Goal: Information Seeking & Learning: Learn about a topic

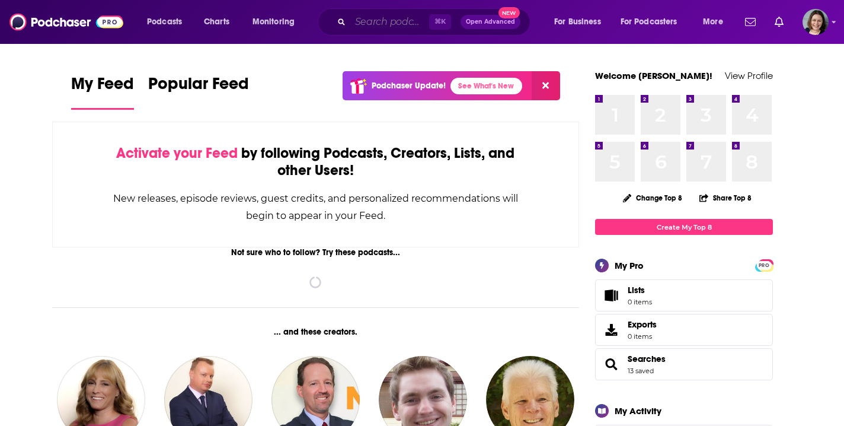
click at [393, 22] on input "Search podcasts, credits, & more..." at bounding box center [389, 21] width 79 height 19
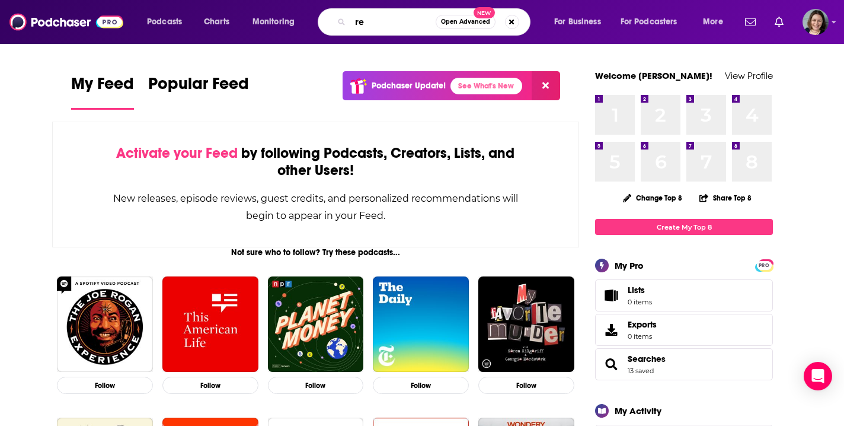
type input "r"
type input "she reads romance books"
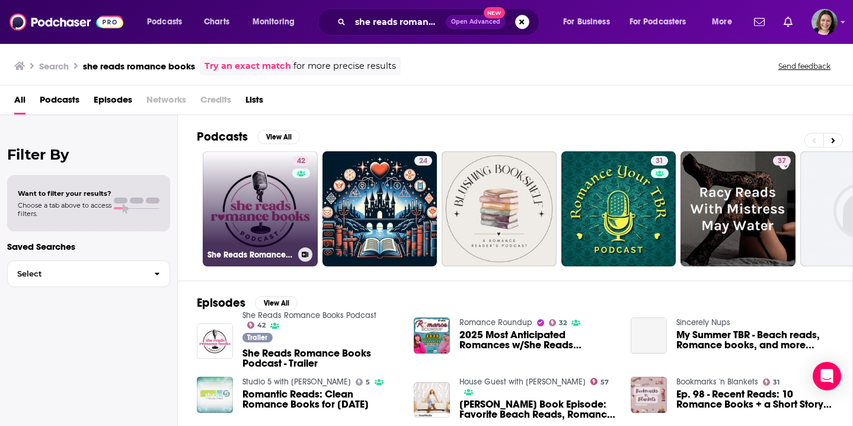
click at [241, 201] on link "42 She Reads Romance Books Podcast" at bounding box center [260, 208] width 115 height 115
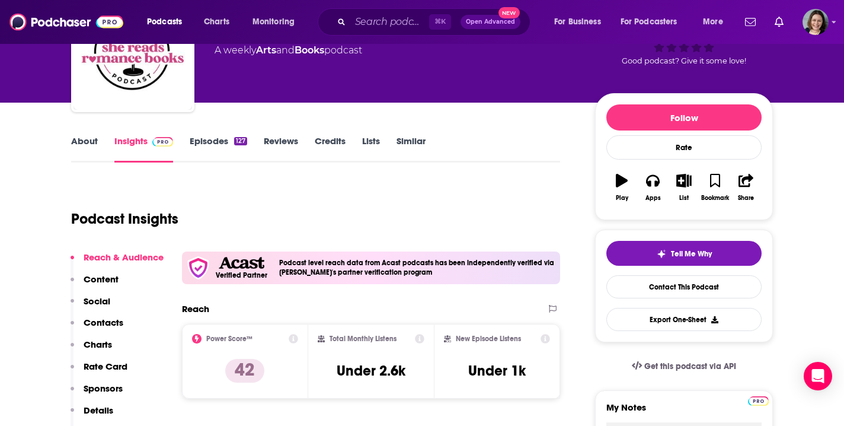
scroll to position [73, 0]
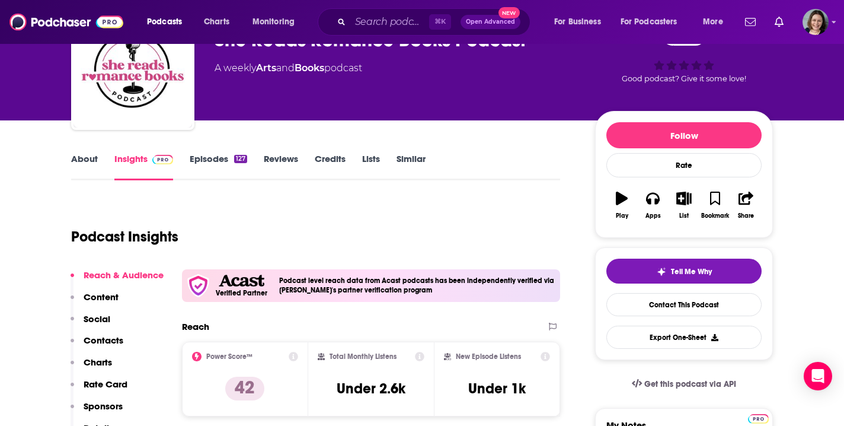
click at [210, 154] on link "Episodes 127" at bounding box center [218, 166] width 57 height 27
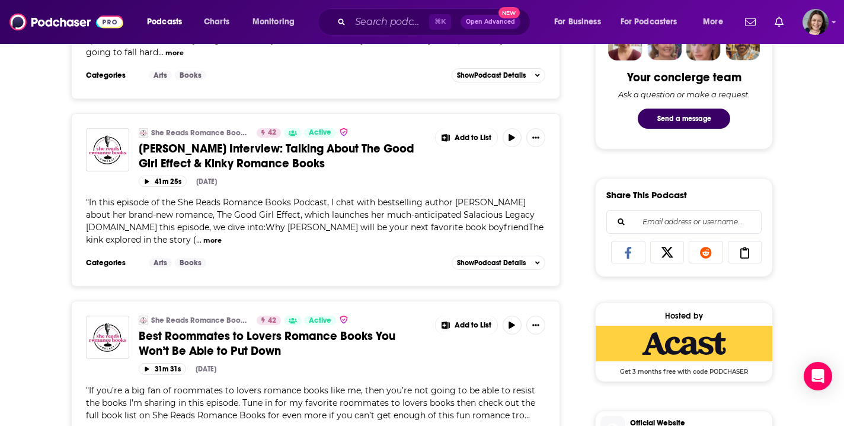
scroll to position [616, 0]
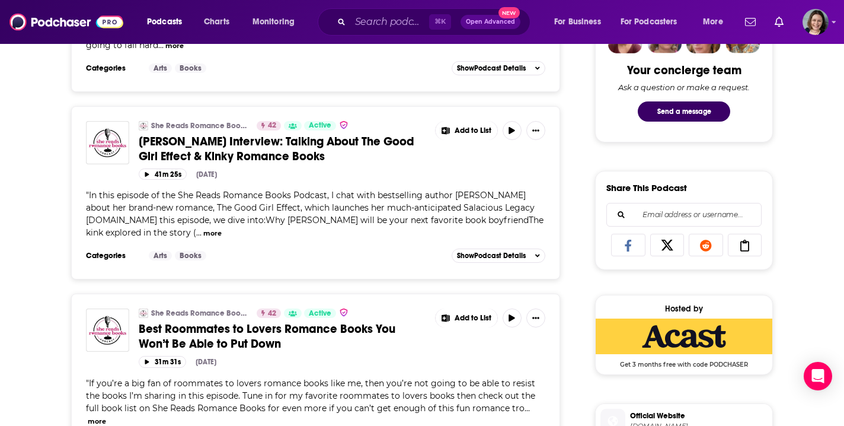
click at [203, 238] on button "more" at bounding box center [212, 233] width 18 height 10
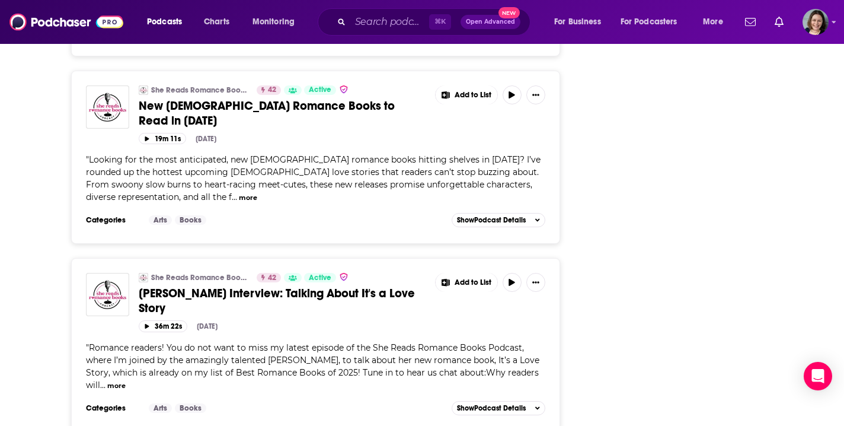
scroll to position [2793, 0]
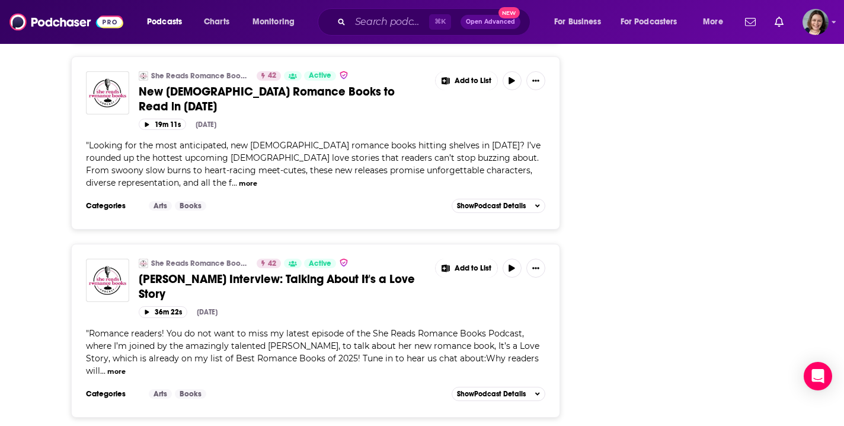
click at [312, 271] on span "[PERSON_NAME] Interview: Talking About It's a Love Story" at bounding box center [277, 286] width 276 height 30
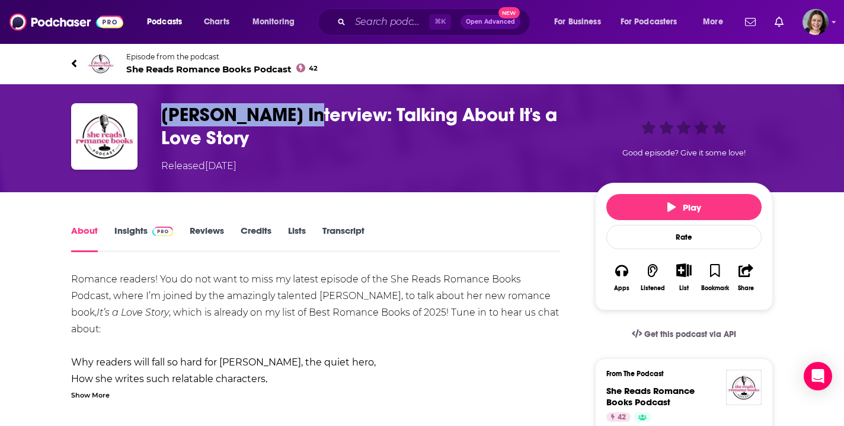
drag, startPoint x: 164, startPoint y: 114, endPoint x: 333, endPoint y: 120, distance: 169.0
click at [333, 120] on h1 "[PERSON_NAME] Interview: Talking About It's a Love Story" at bounding box center [368, 126] width 415 height 46
copy h1 "[PERSON_NAME]"
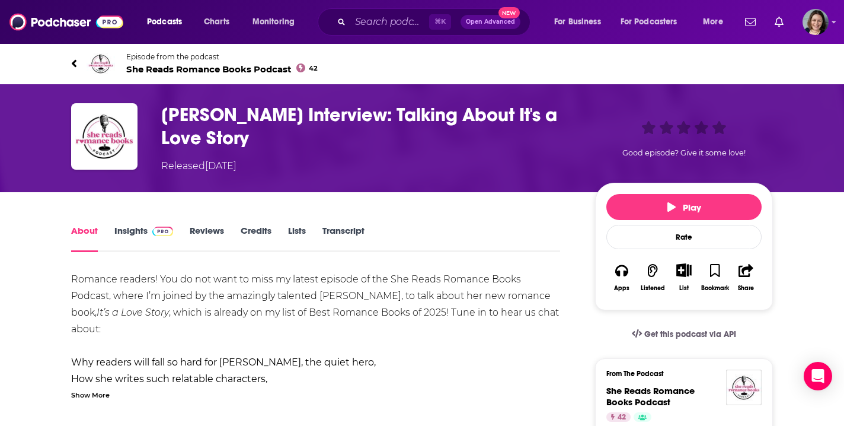
click at [97, 394] on div "Show More" at bounding box center [90, 393] width 39 height 11
